Goal: Navigation & Orientation: Find specific page/section

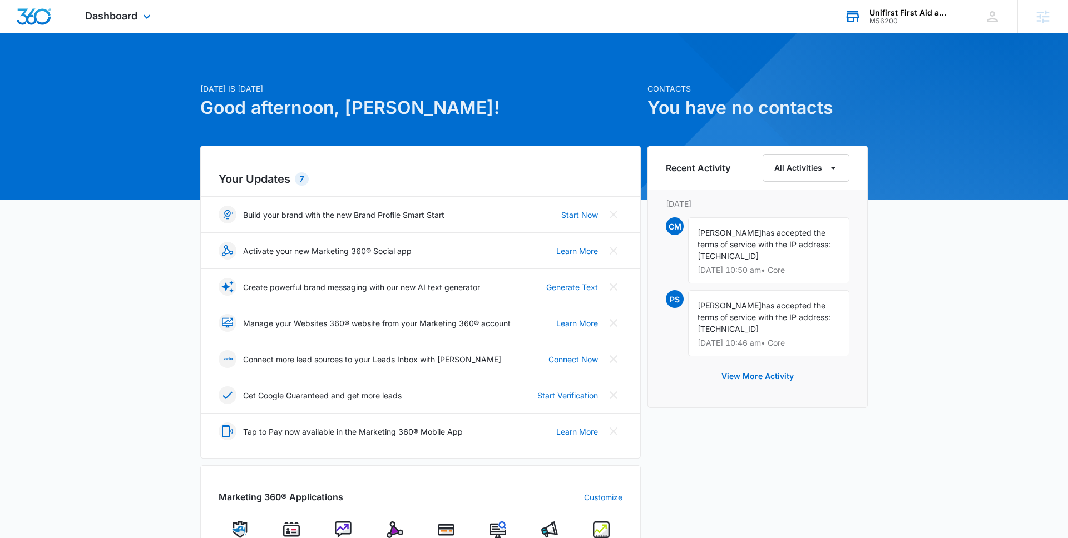
click at [910, 27] on div "Unifirst First Aid and Safety M56200 Your Accounts View All" at bounding box center [897, 16] width 139 height 33
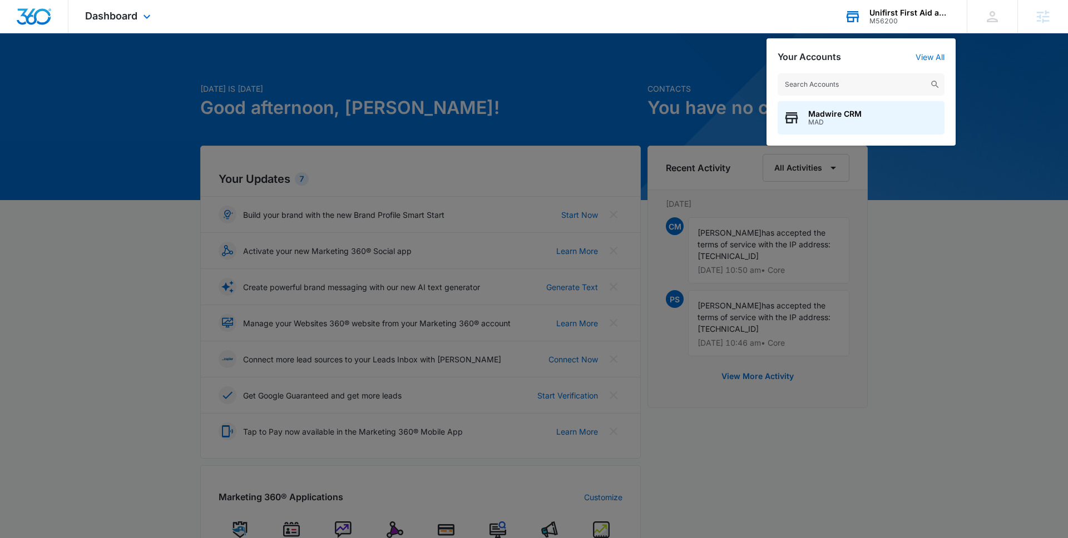
click at [896, 75] on input "text" at bounding box center [861, 84] width 167 height 22
type input "[PERSON_NAME] drugs"
click at [889, 131] on div "[PERSON_NAME] Drugs M7707" at bounding box center [861, 117] width 167 height 33
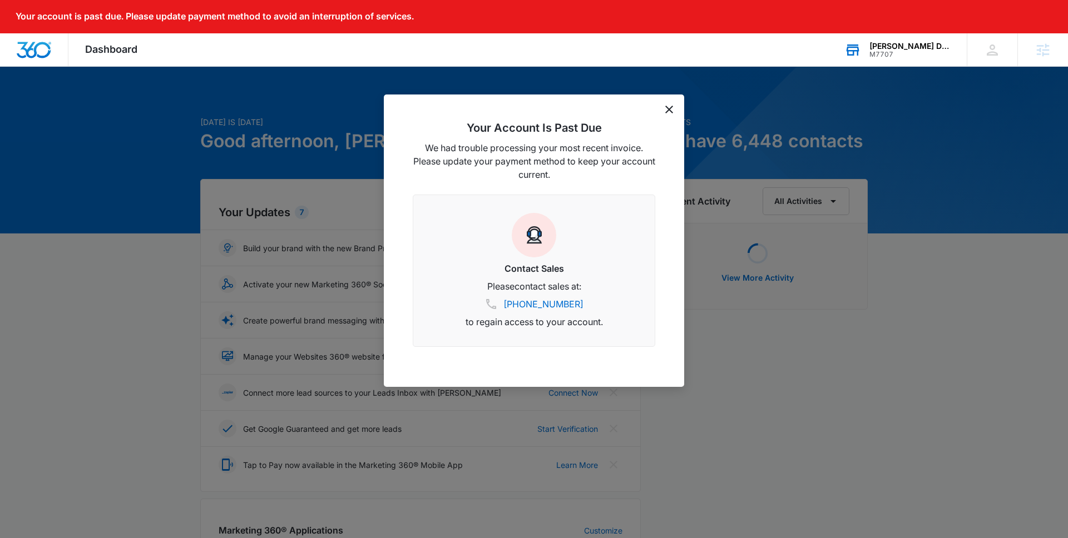
click at [671, 112] on icon "dismiss this dialog" at bounding box center [669, 110] width 8 height 8
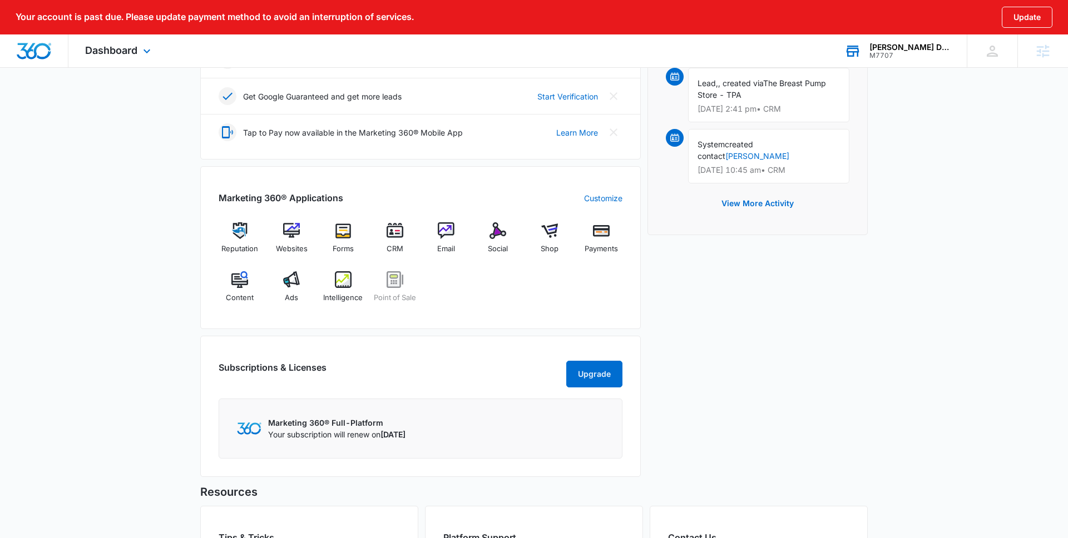
scroll to position [383, 0]
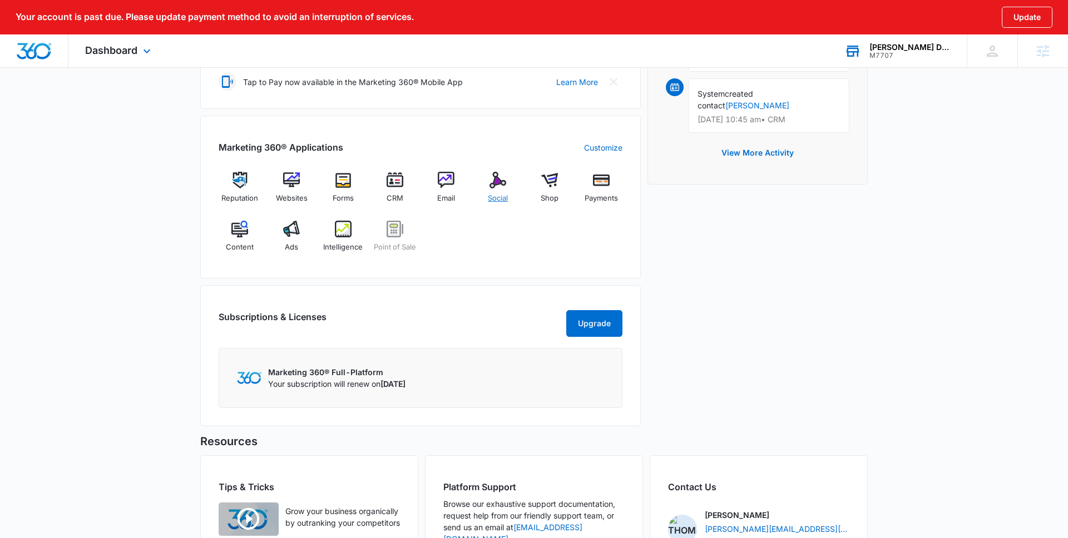
click at [486, 199] on div "Social" at bounding box center [498, 192] width 43 height 40
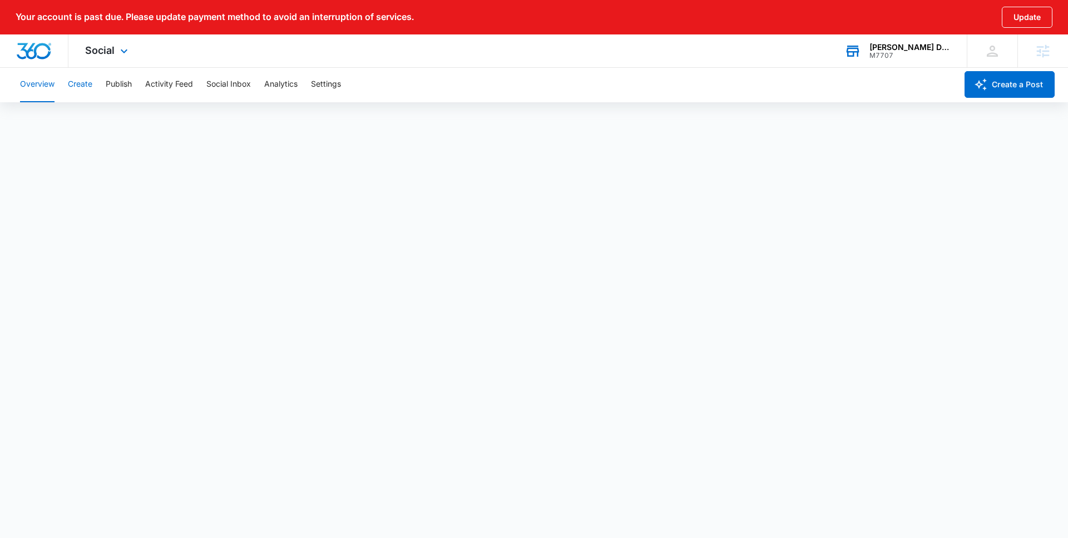
click at [77, 84] on button "Create" at bounding box center [80, 85] width 24 height 36
click at [125, 123] on button "Approvals" at bounding box center [108, 118] width 37 height 31
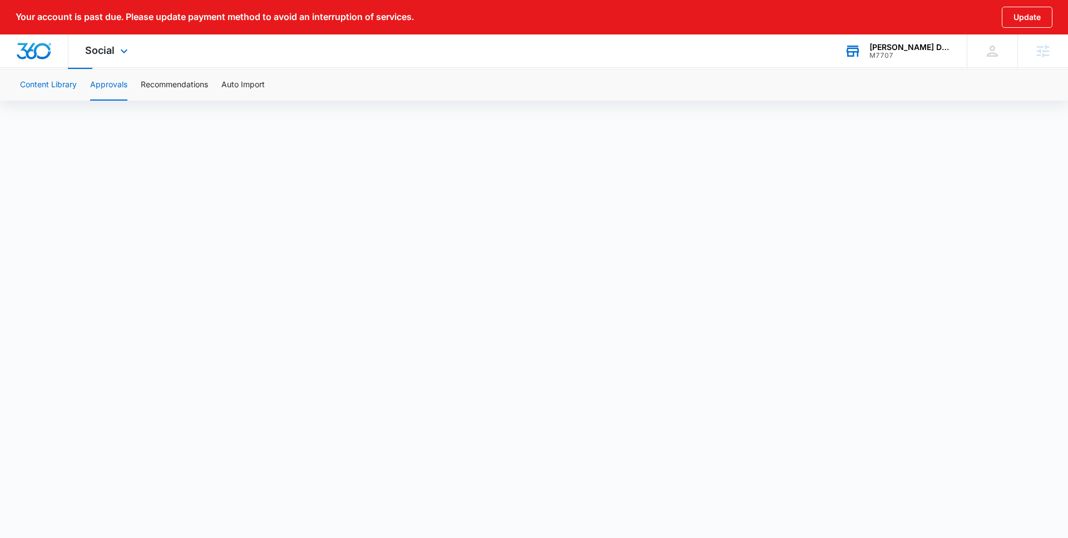
click at [63, 83] on button "Content Library" at bounding box center [48, 85] width 57 height 31
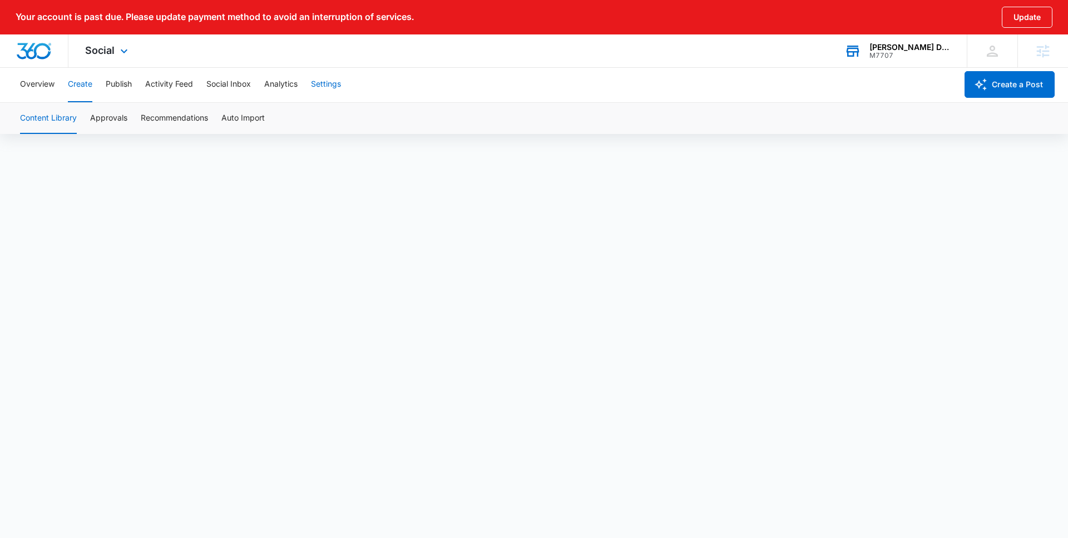
click at [324, 87] on button "Settings" at bounding box center [326, 85] width 30 height 36
click at [112, 84] on button "Publish" at bounding box center [119, 85] width 26 height 36
click at [84, 84] on button "Create" at bounding box center [80, 85] width 24 height 36
click at [35, 85] on button "Overview" at bounding box center [37, 85] width 34 height 36
click at [339, 78] on button "Settings" at bounding box center [326, 85] width 30 height 36
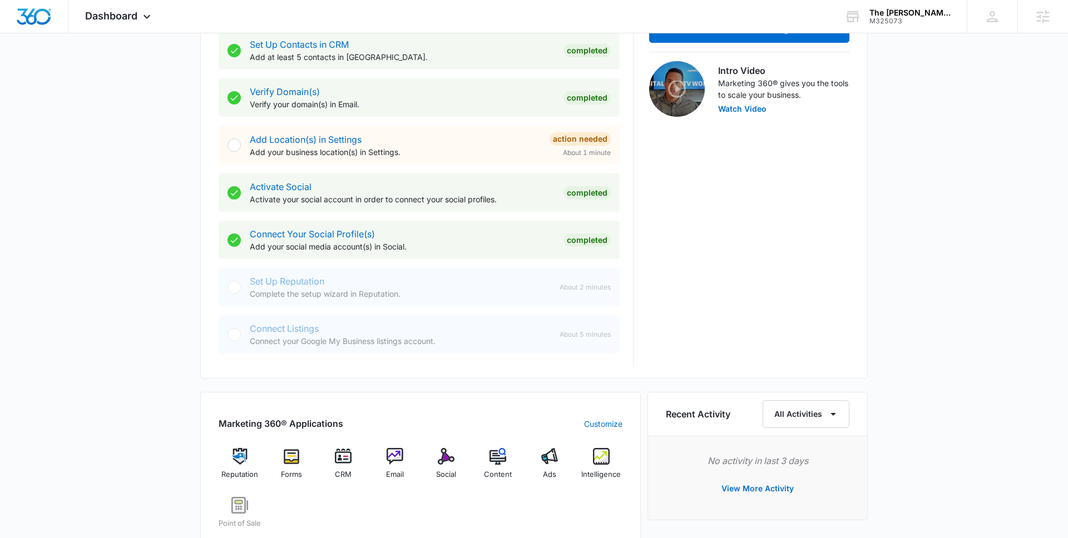
scroll to position [369, 0]
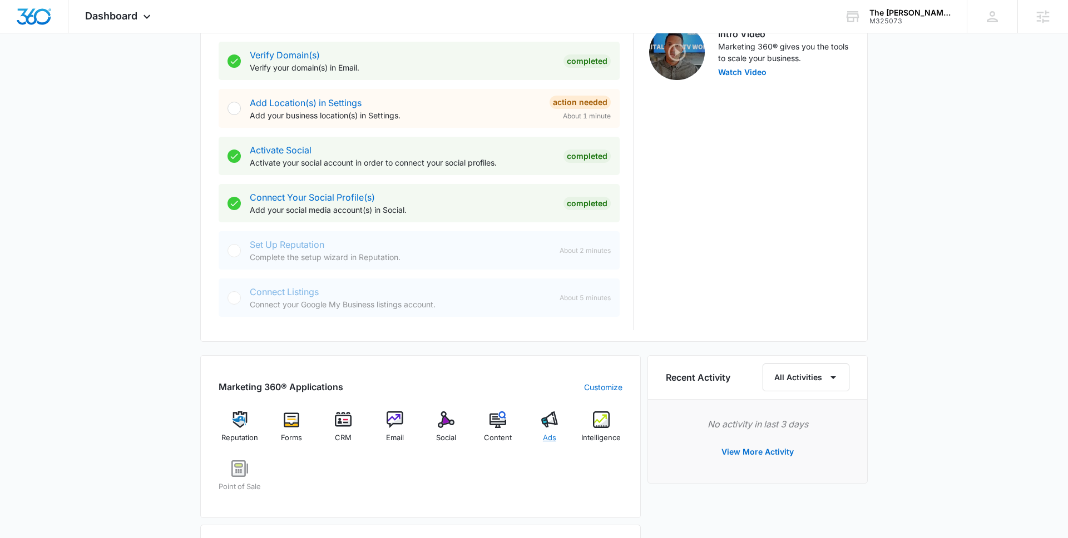
click at [546, 425] on img at bounding box center [549, 420] width 17 height 17
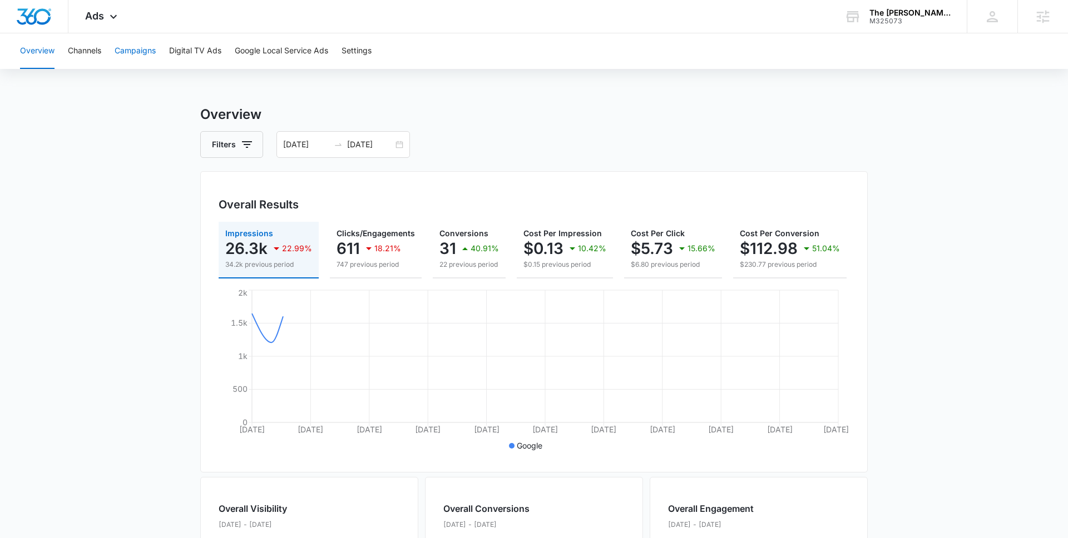
click at [139, 48] on button "Campaigns" at bounding box center [135, 51] width 41 height 36
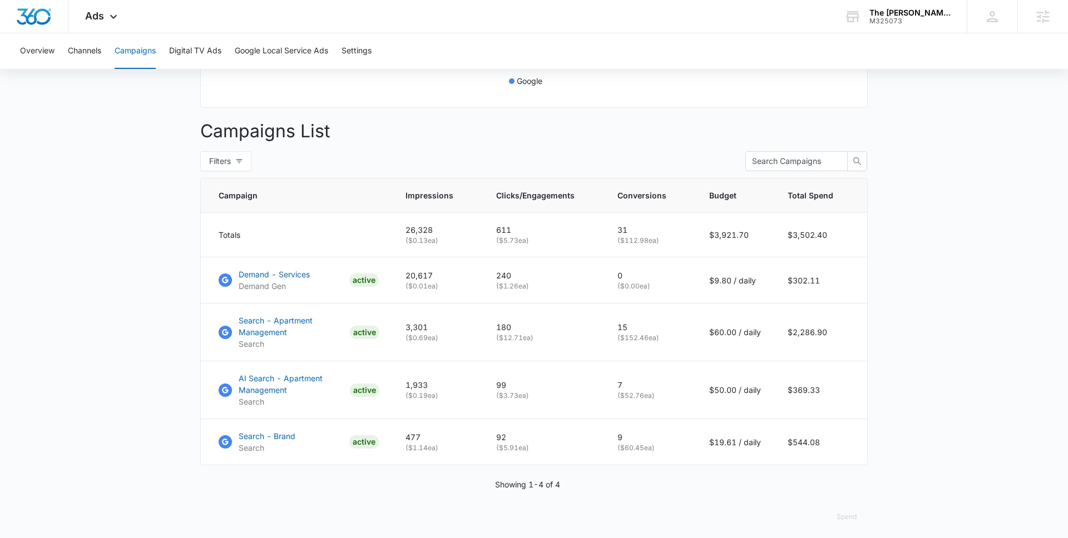
scroll to position [370, 0]
